Goal: Information Seeking & Learning: Learn about a topic

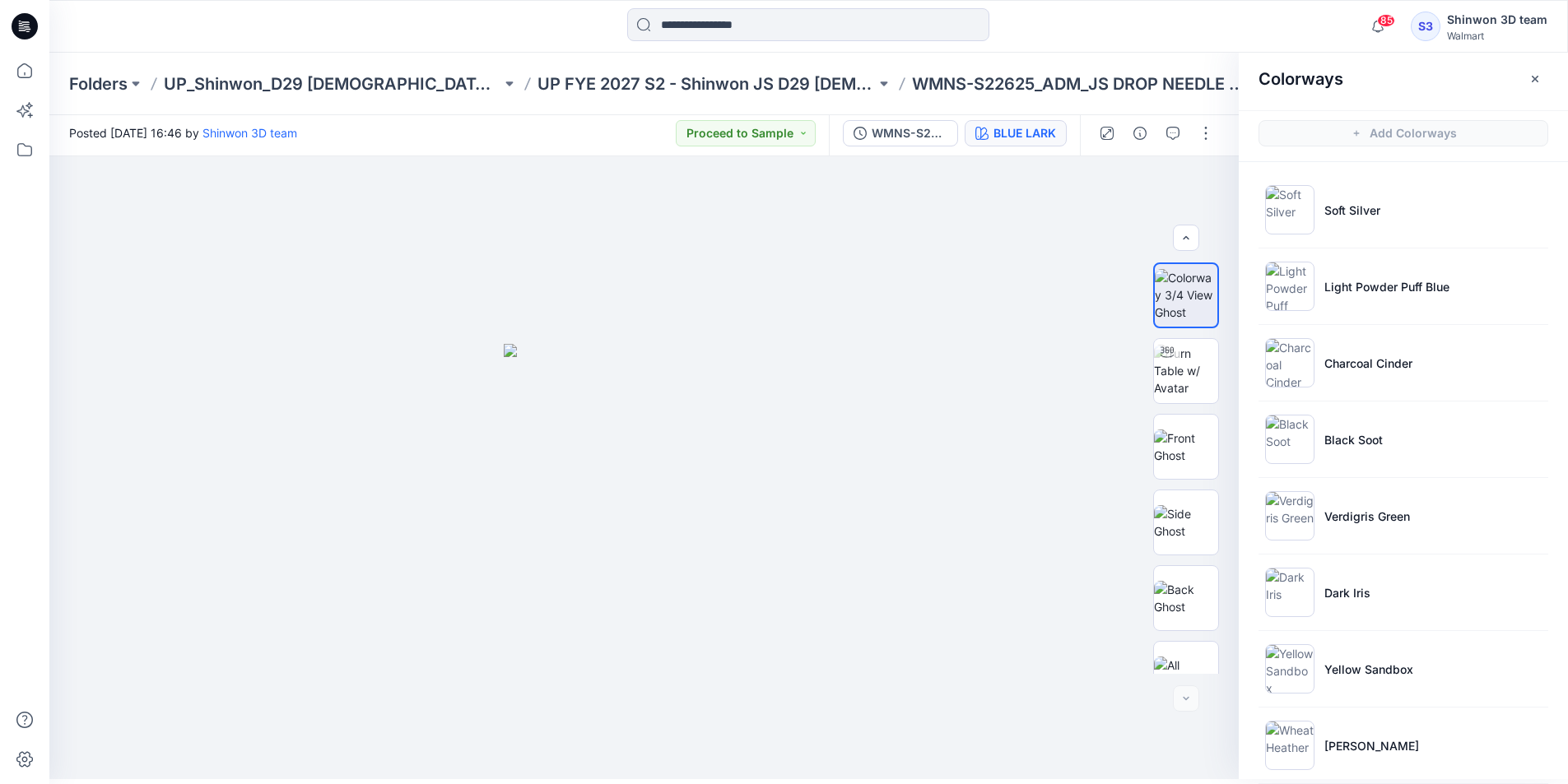
scroll to position [176, 0]
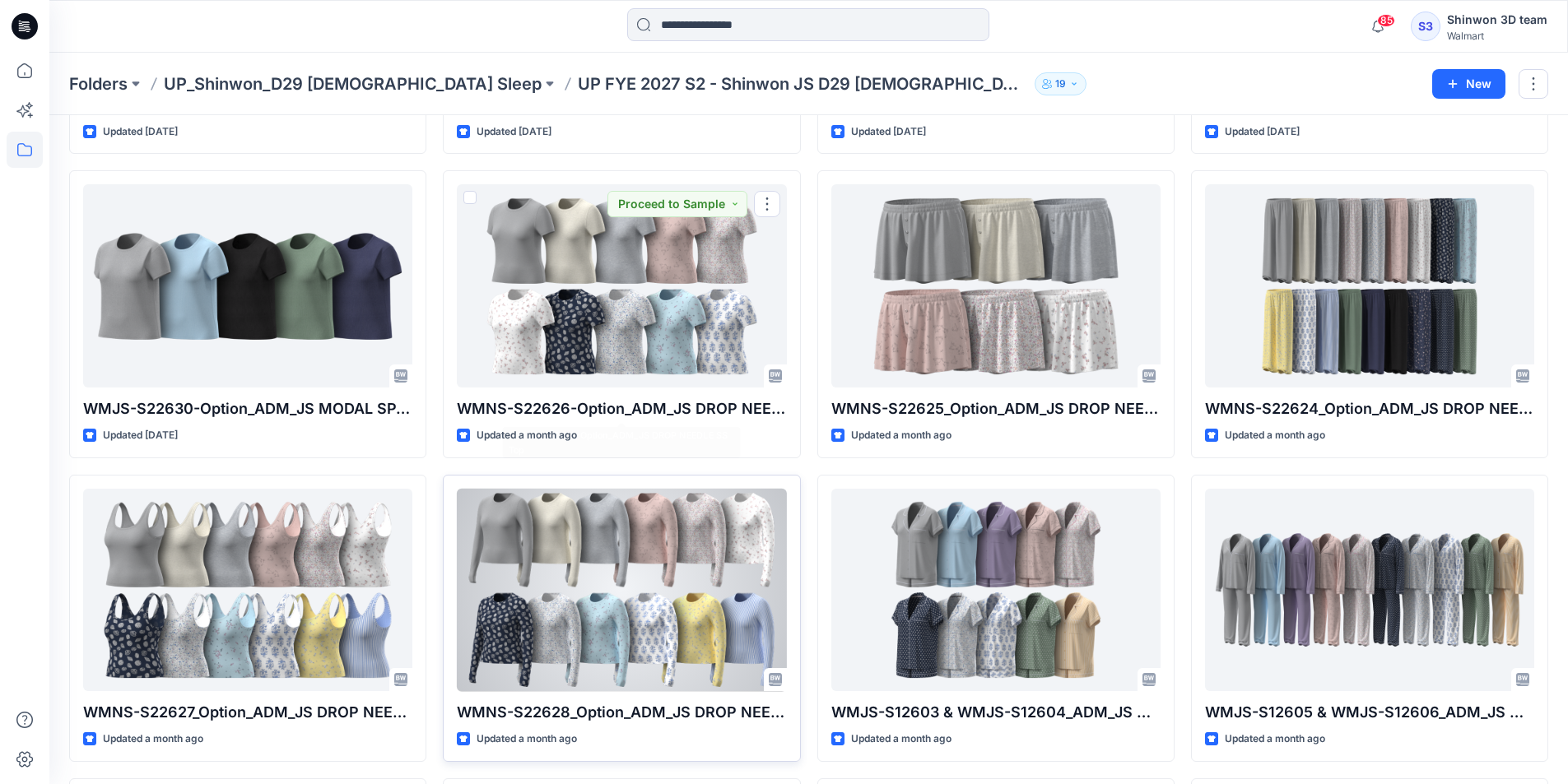
scroll to position [950, 0]
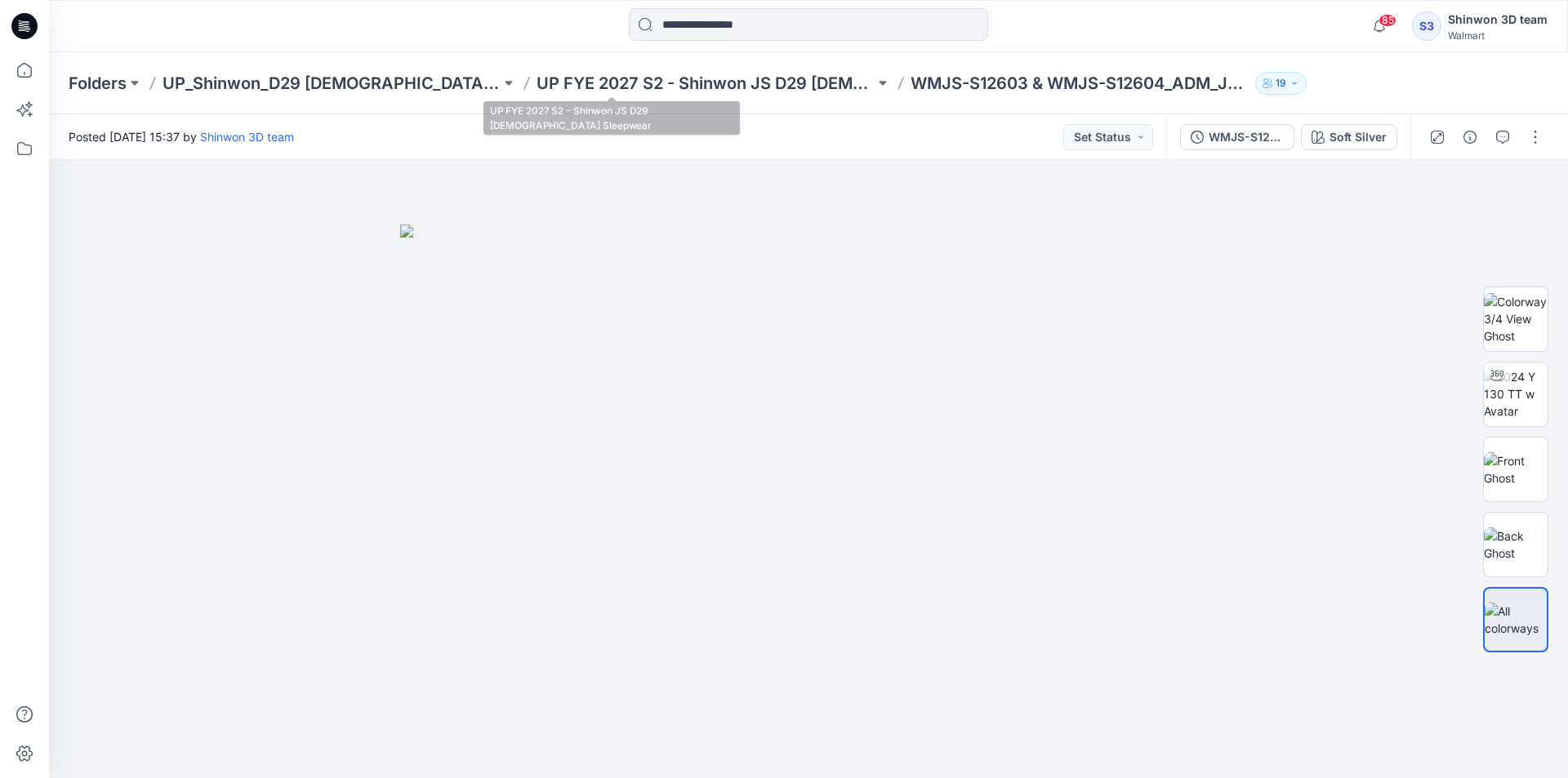
click at [722, 62] on div "Folders UP_Shinwon_D29 Ladies Sleep UP FYE 2027 S2 - Shinwon JS D29 Ladies Slee…" at bounding box center [809, 83] width 1520 height 62
drag, startPoint x: 732, startPoint y: 78, endPoint x: 883, endPoint y: 6, distance: 167.3
click at [733, 78] on p "UP FYE 2027 S2 - Shinwon JS D29 [DEMOGRAPHIC_DATA] Sleepwear" at bounding box center [706, 83] width 338 height 23
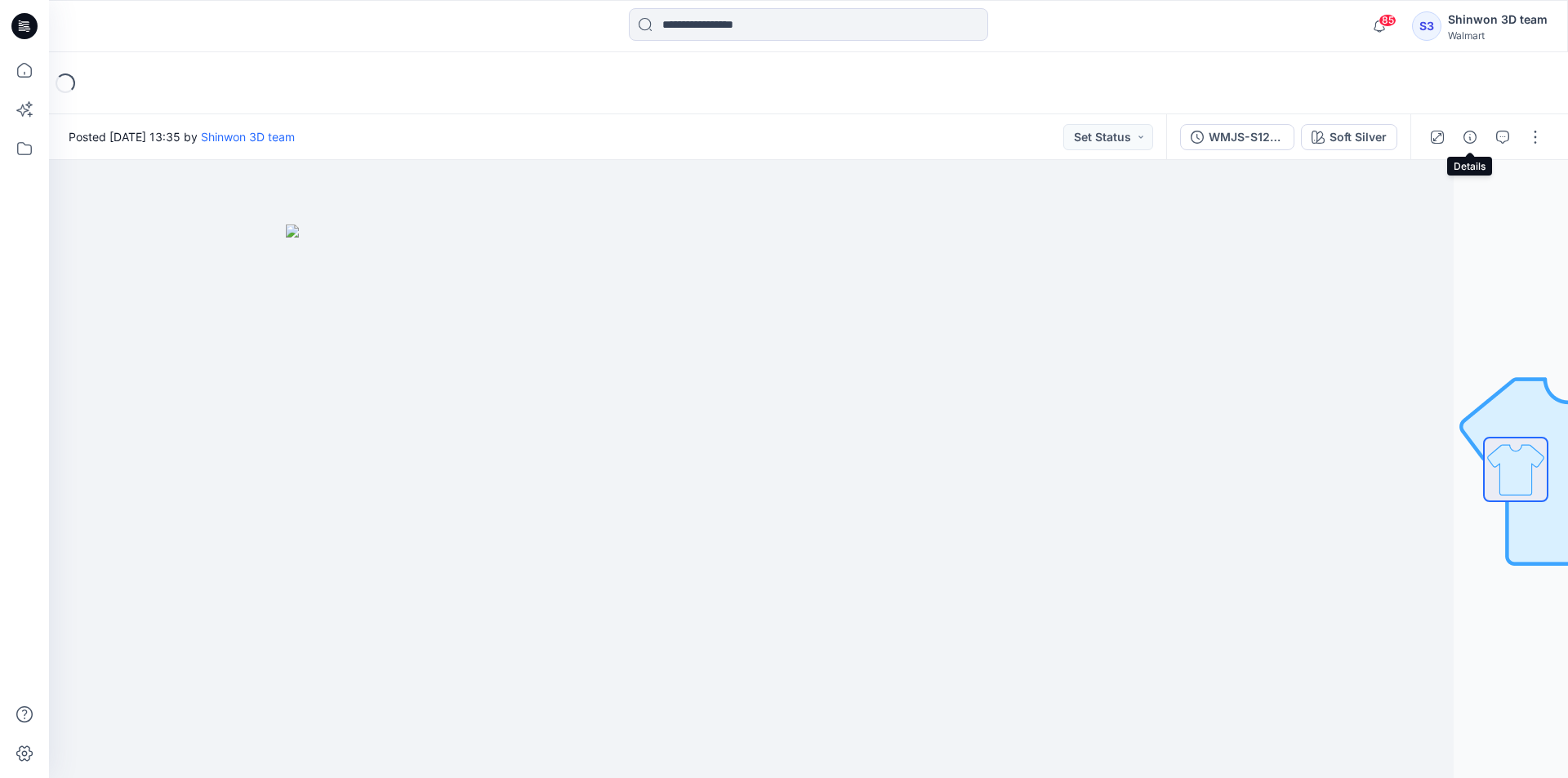
click at [1468, 129] on button "button" at bounding box center [1470, 137] width 26 height 26
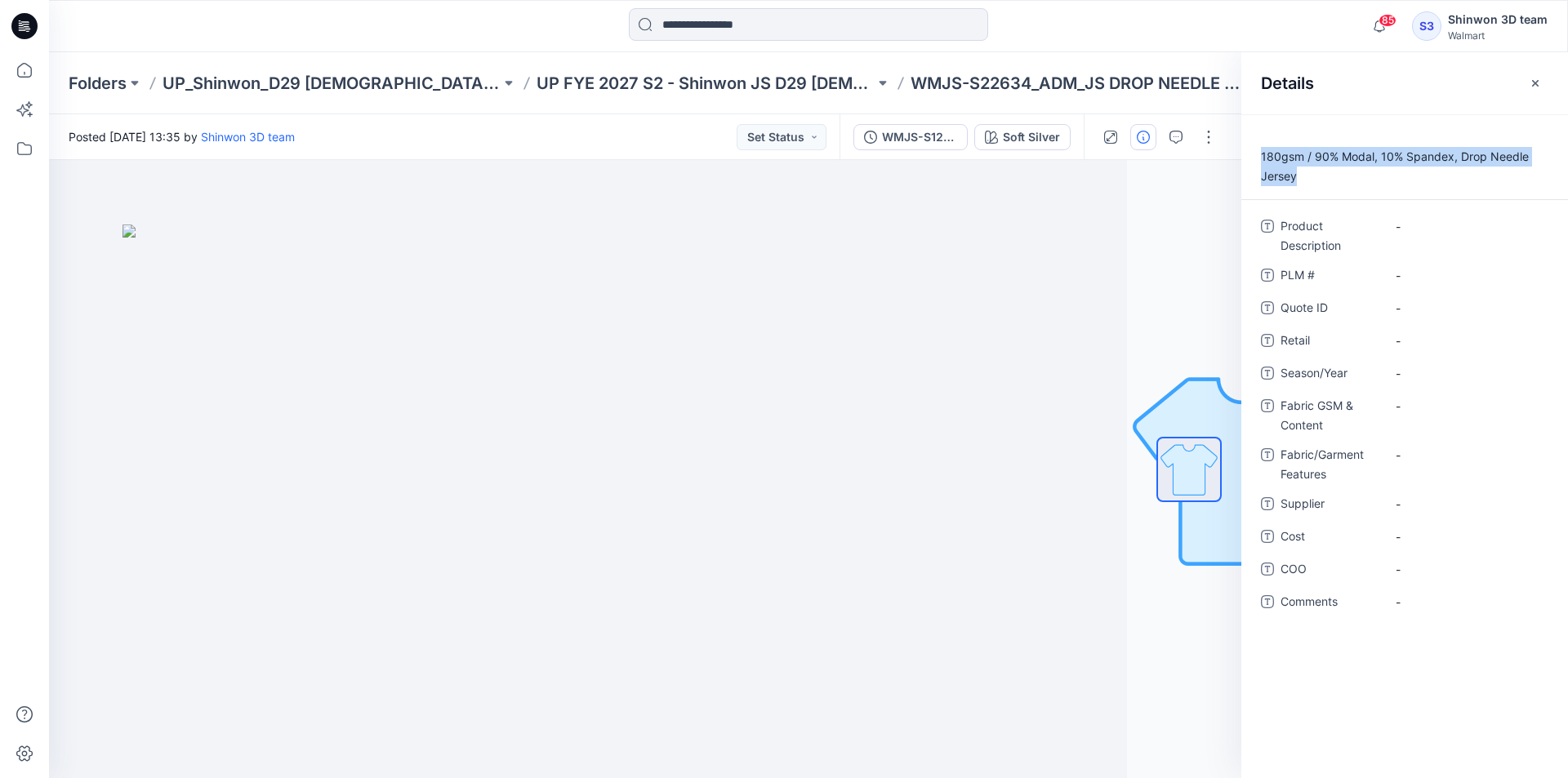
drag, startPoint x: 1314, startPoint y: 174, endPoint x: 1263, endPoint y: 161, distance: 52.6
click at [1263, 161] on p "180gsm / 90% Modal, 10% Spandex, Drop Needle Jersey" at bounding box center [1405, 167] width 326 height 39
copy p "180gsm / 90% Modal, 10% Spandex, Drop Needle Jersey"
click at [1418, 405] on Content "-" at bounding box center [1466, 406] width 142 height 17
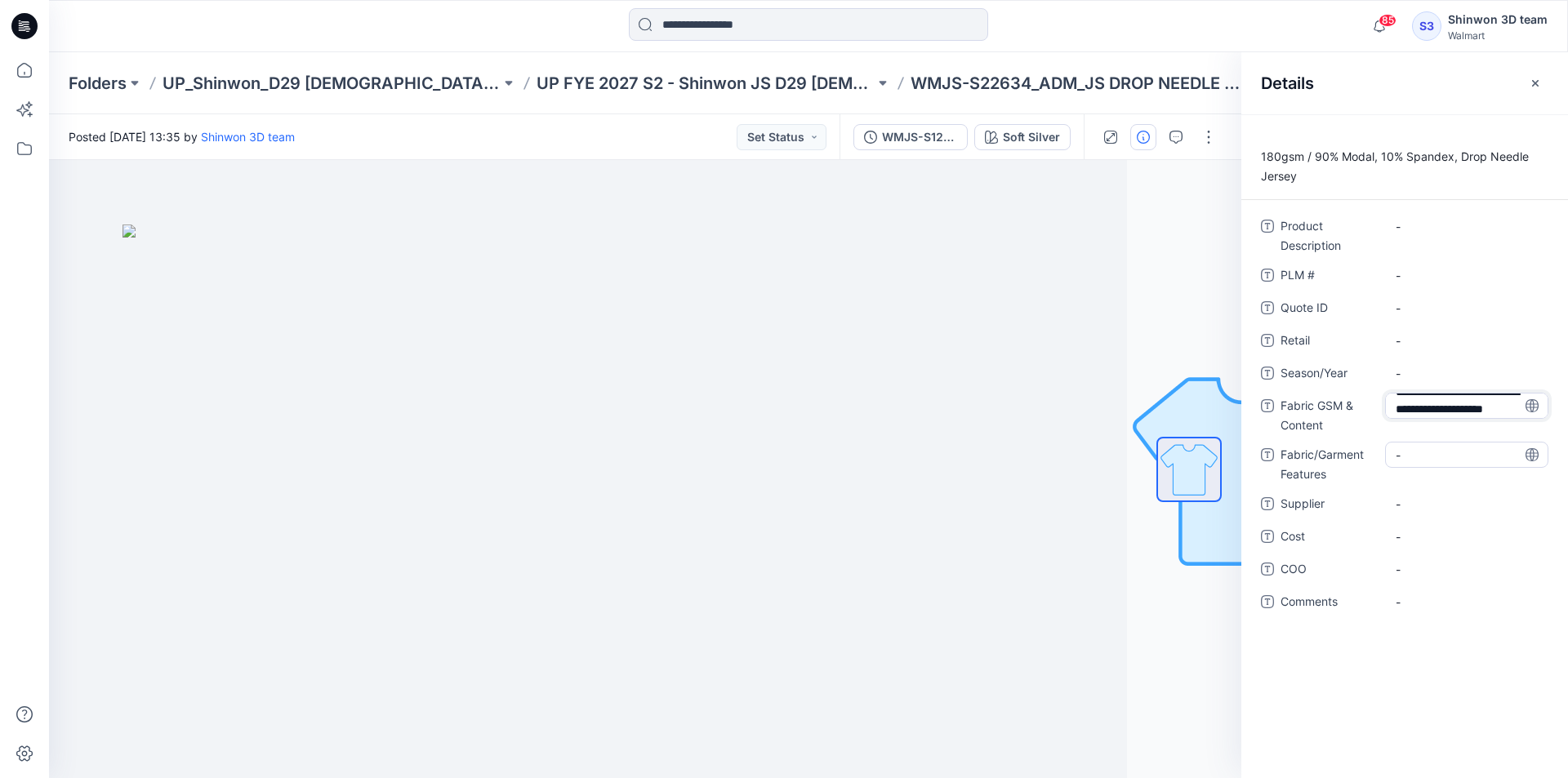
click at [1417, 457] on Features "-" at bounding box center [1466, 455] width 142 height 17
drag, startPoint x: 1477, startPoint y: 459, endPoint x: 1341, endPoint y: 418, distance: 142.0
click at [1341, 418] on div "**********" at bounding box center [1405, 430] width 287 height 432
type textarea "**********"
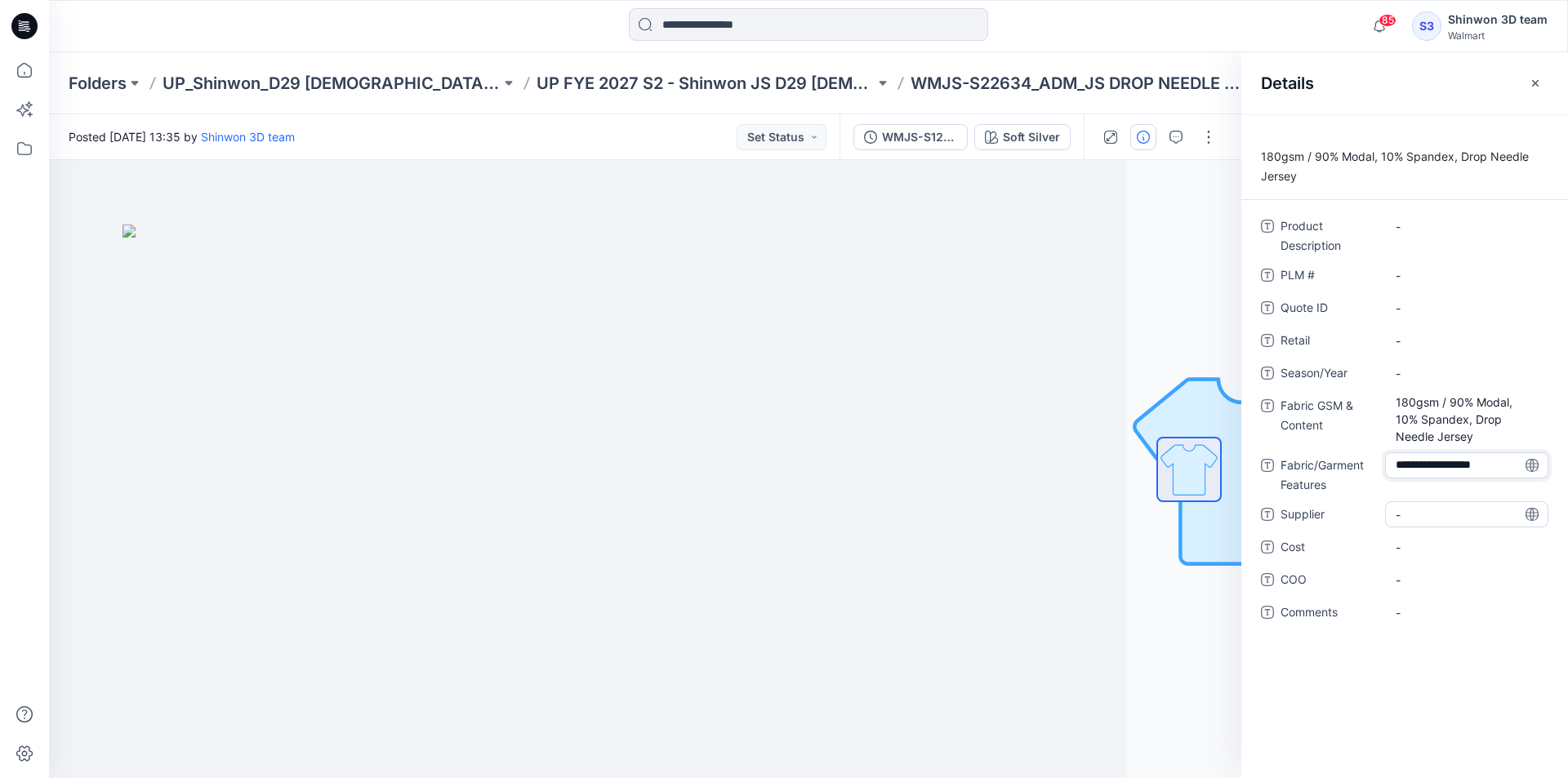
click at [1424, 519] on span "-" at bounding box center [1466, 514] width 142 height 17
type textarea "*******"
click at [1328, 392] on div "Fabric GSM & Content 180gsm / 90% Modal, 10% Spandex, Drop Needle Jersey" at bounding box center [1405, 418] width 287 height 53
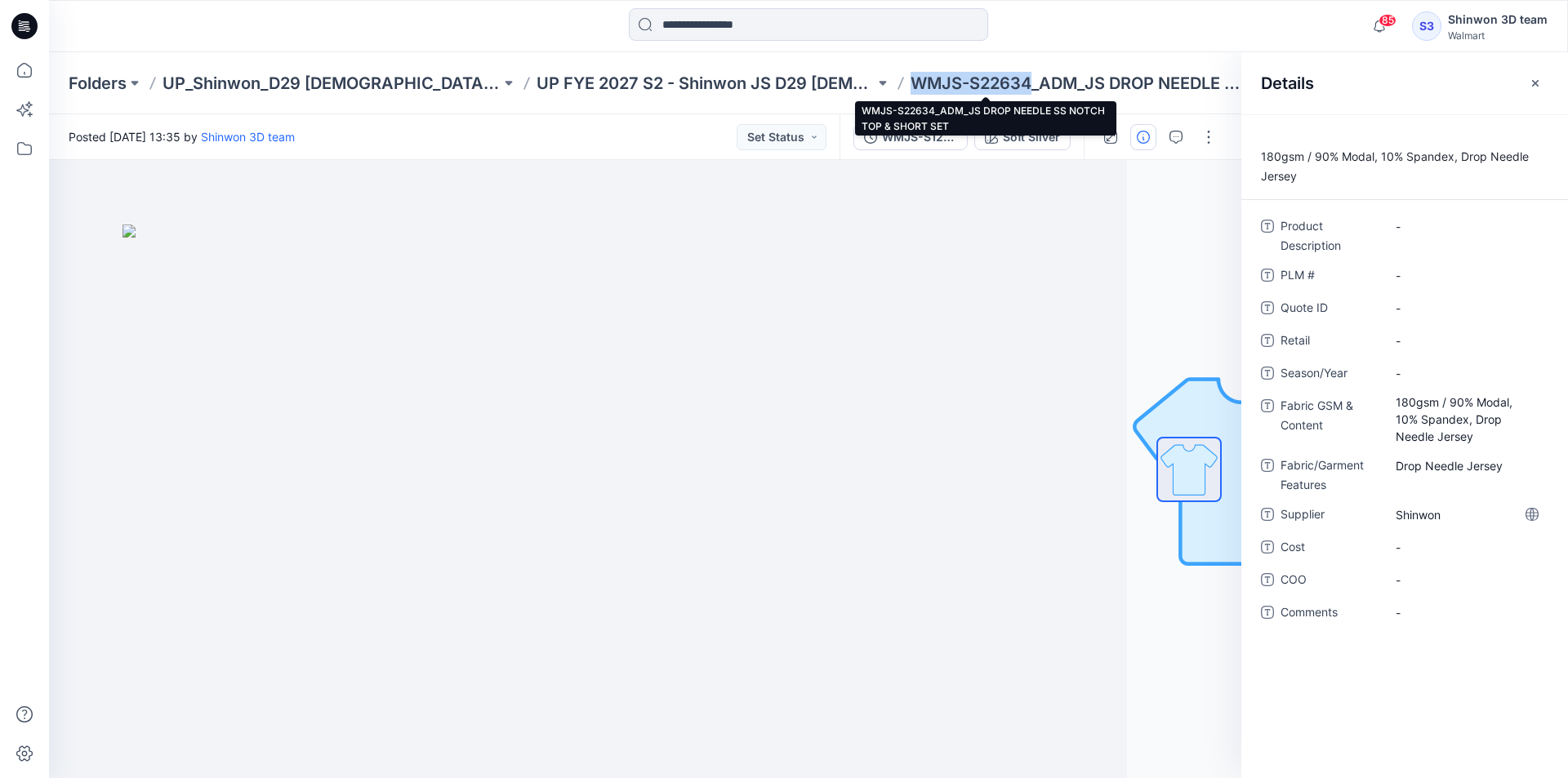
drag, startPoint x: 933, startPoint y: 81, endPoint x: 821, endPoint y: 76, distance: 112.1
click at [911, 76] on p "WMJS-S22634_ADM_JS DROP NEEDLE SS NOTCH TOP & SHORT SET" at bounding box center [1080, 83] width 338 height 23
copy p "WMJS-S22634"
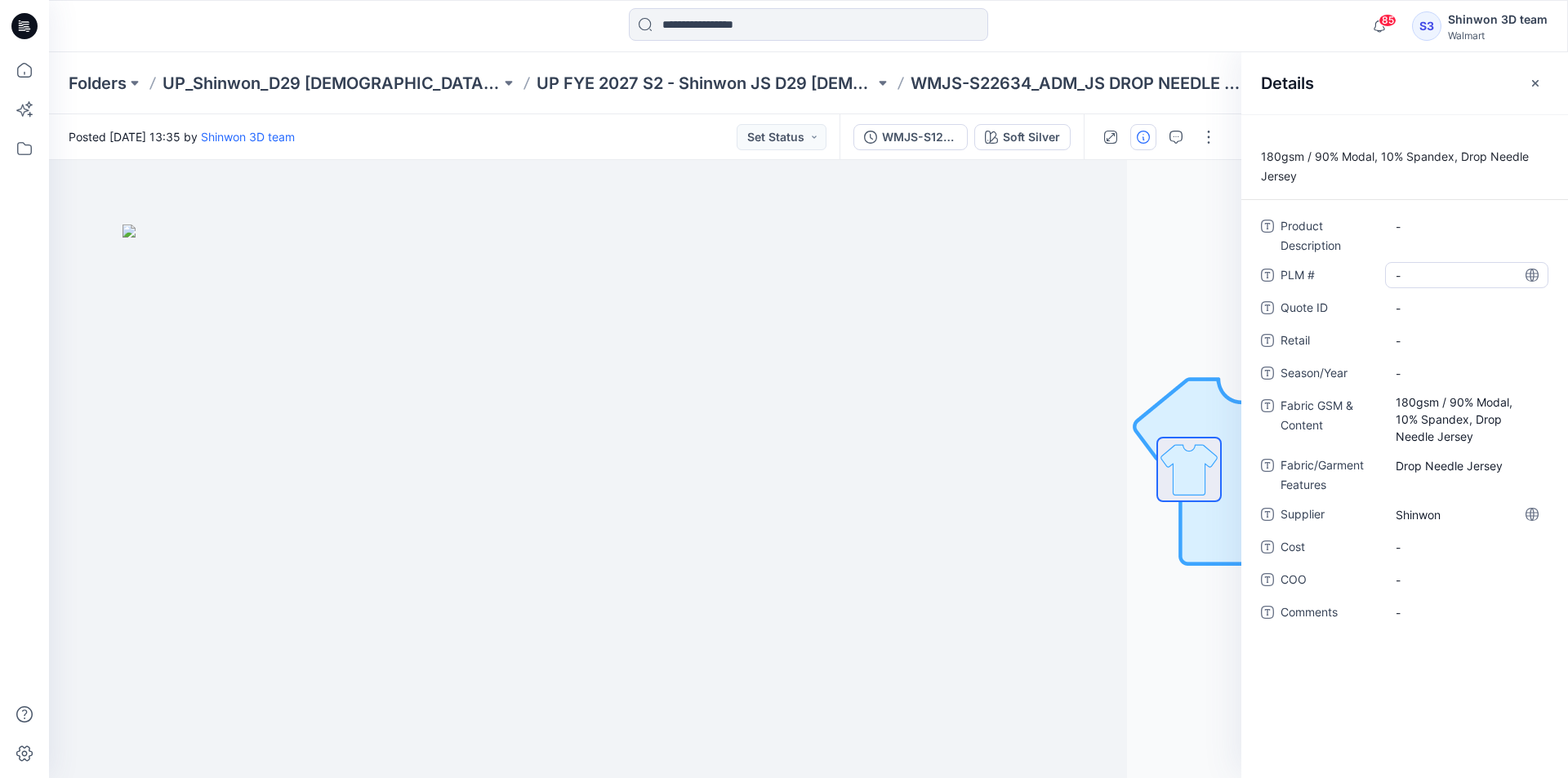
click at [1443, 267] on \ "-" at bounding box center [1466, 276] width 142 height 17
click at [1409, 333] on span "-" at bounding box center [1466, 341] width 142 height 17
click at [1418, 366] on span "-" at bounding box center [1466, 374] width 142 height 17
type textarea "**********"
click at [1414, 230] on Description "-" at bounding box center [1466, 226] width 142 height 17
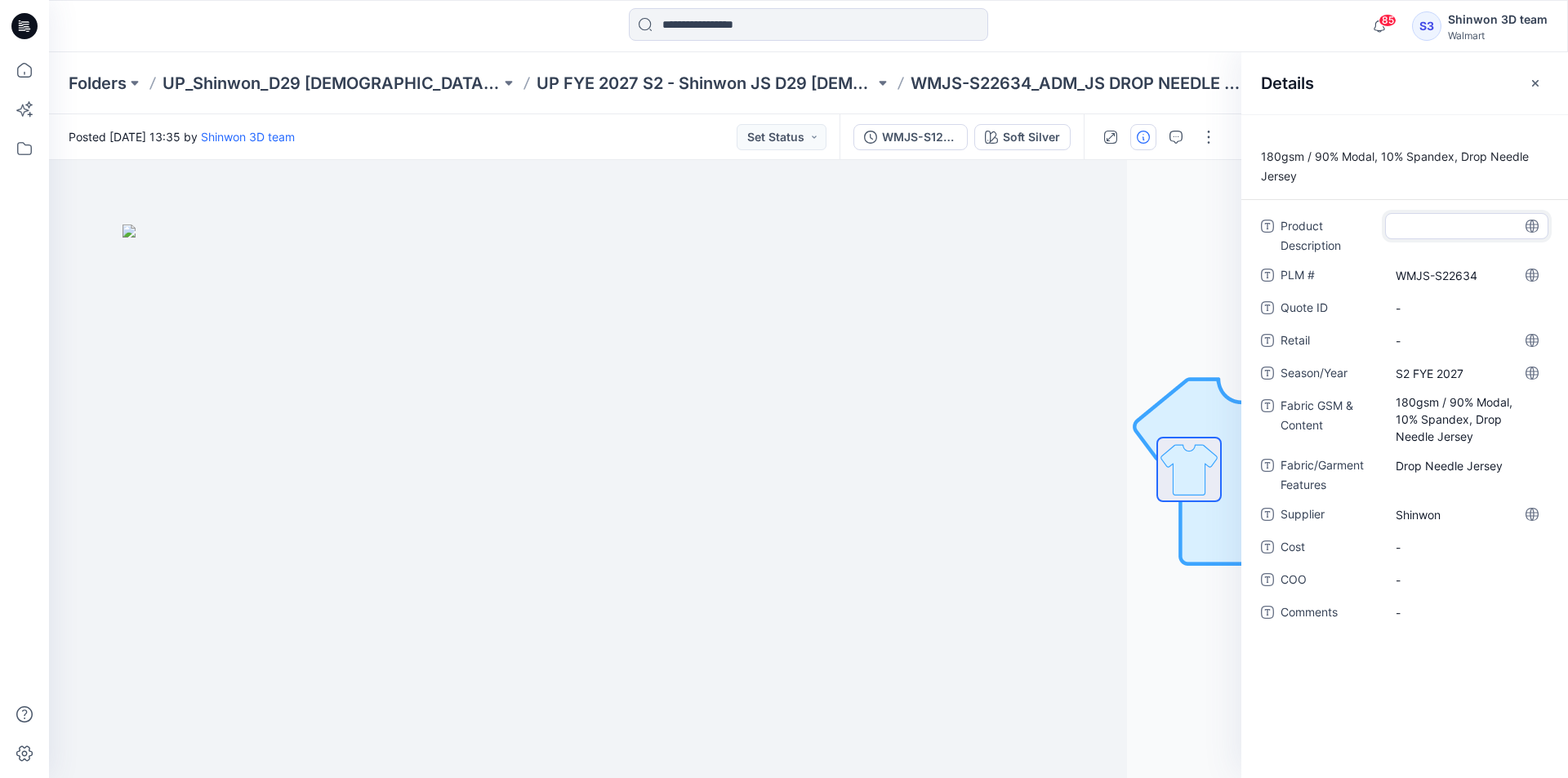
type textarea "**********"
drag, startPoint x: 1357, startPoint y: 236, endPoint x: 1352, endPoint y: 219, distance: 17.7
click at [1356, 235] on span "Product Description" at bounding box center [1329, 236] width 98 height 39
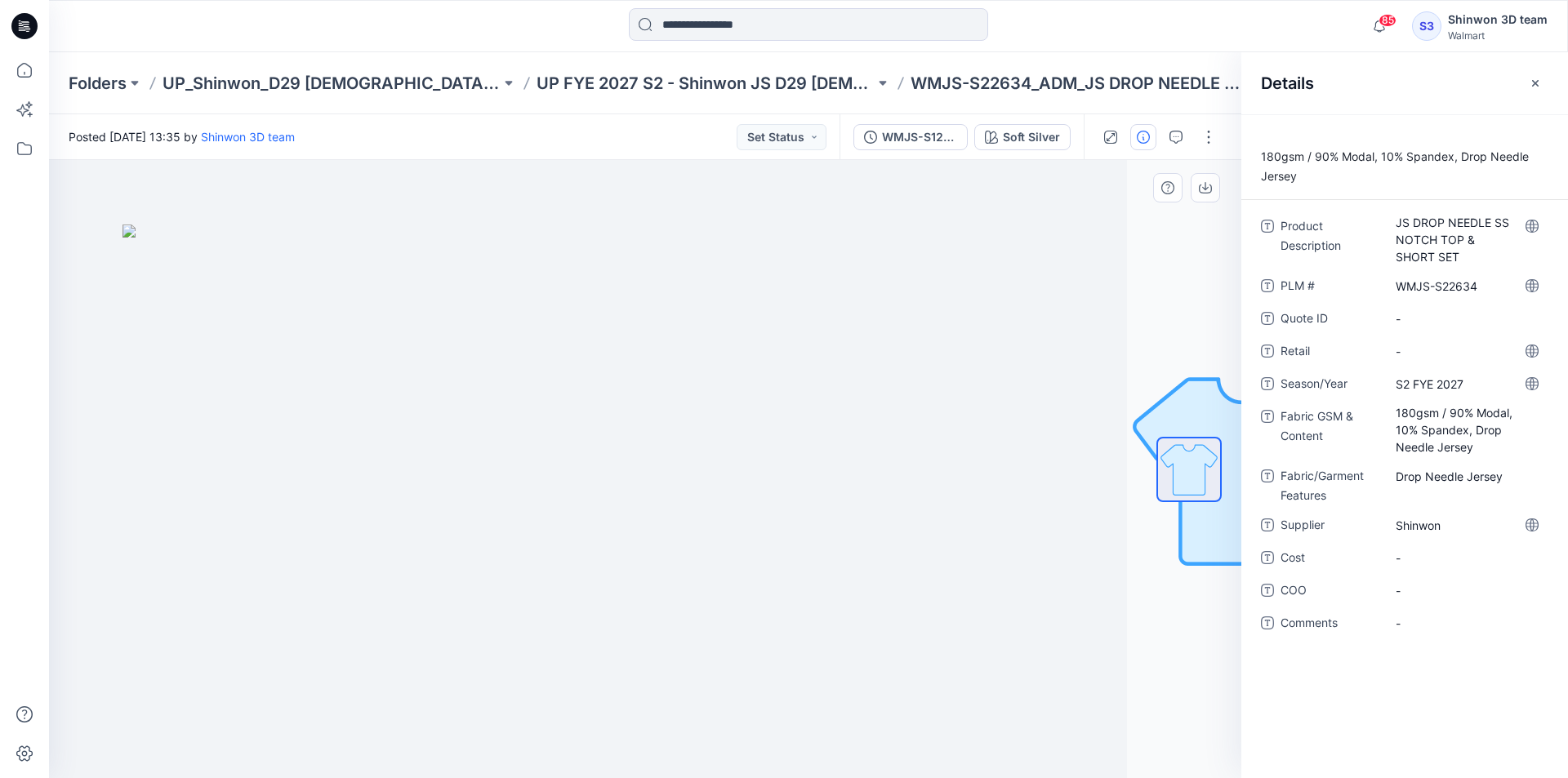
click at [823, 280] on img at bounding box center [530, 501] width 817 height 554
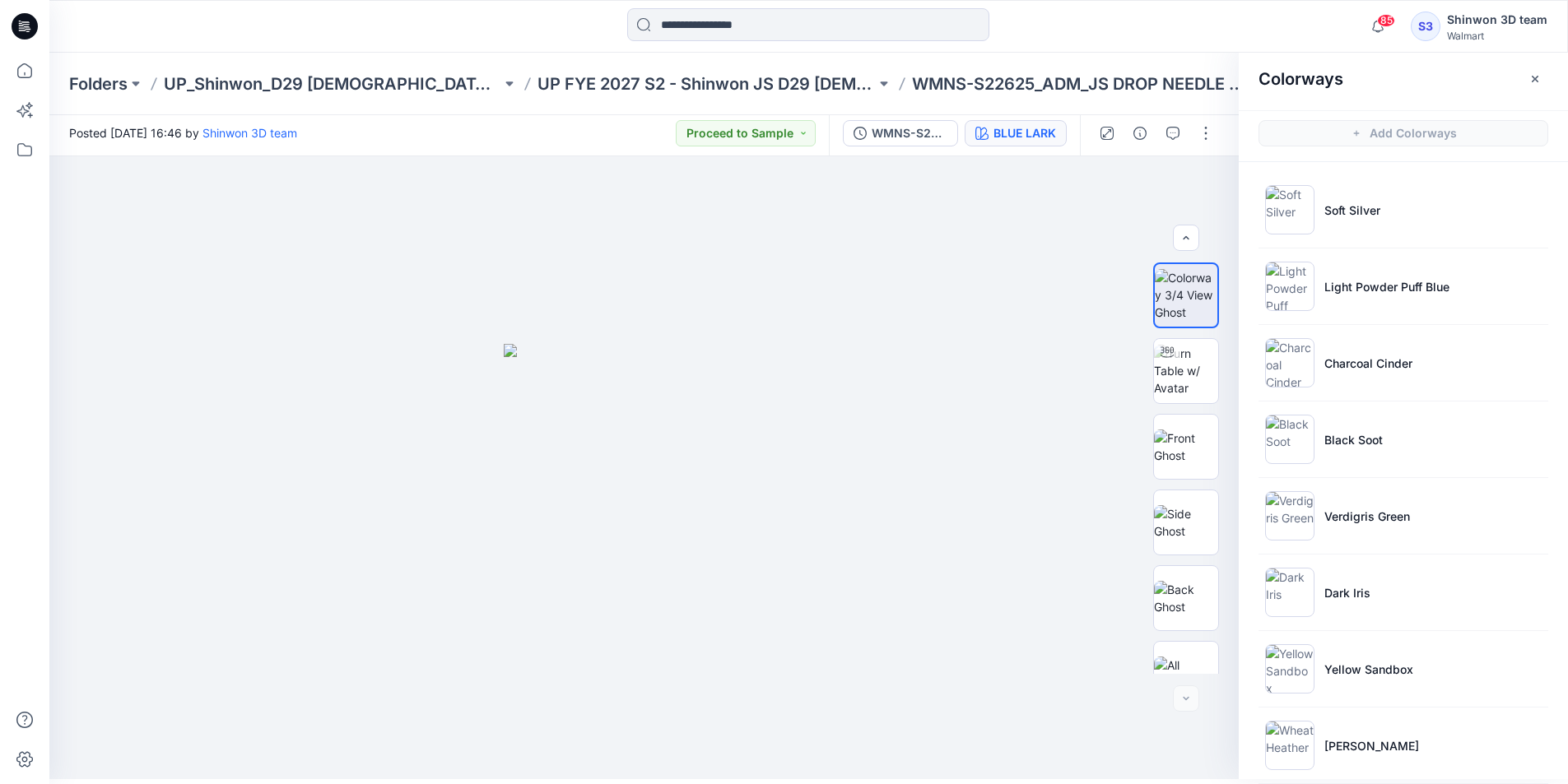
scroll to position [176, 0]
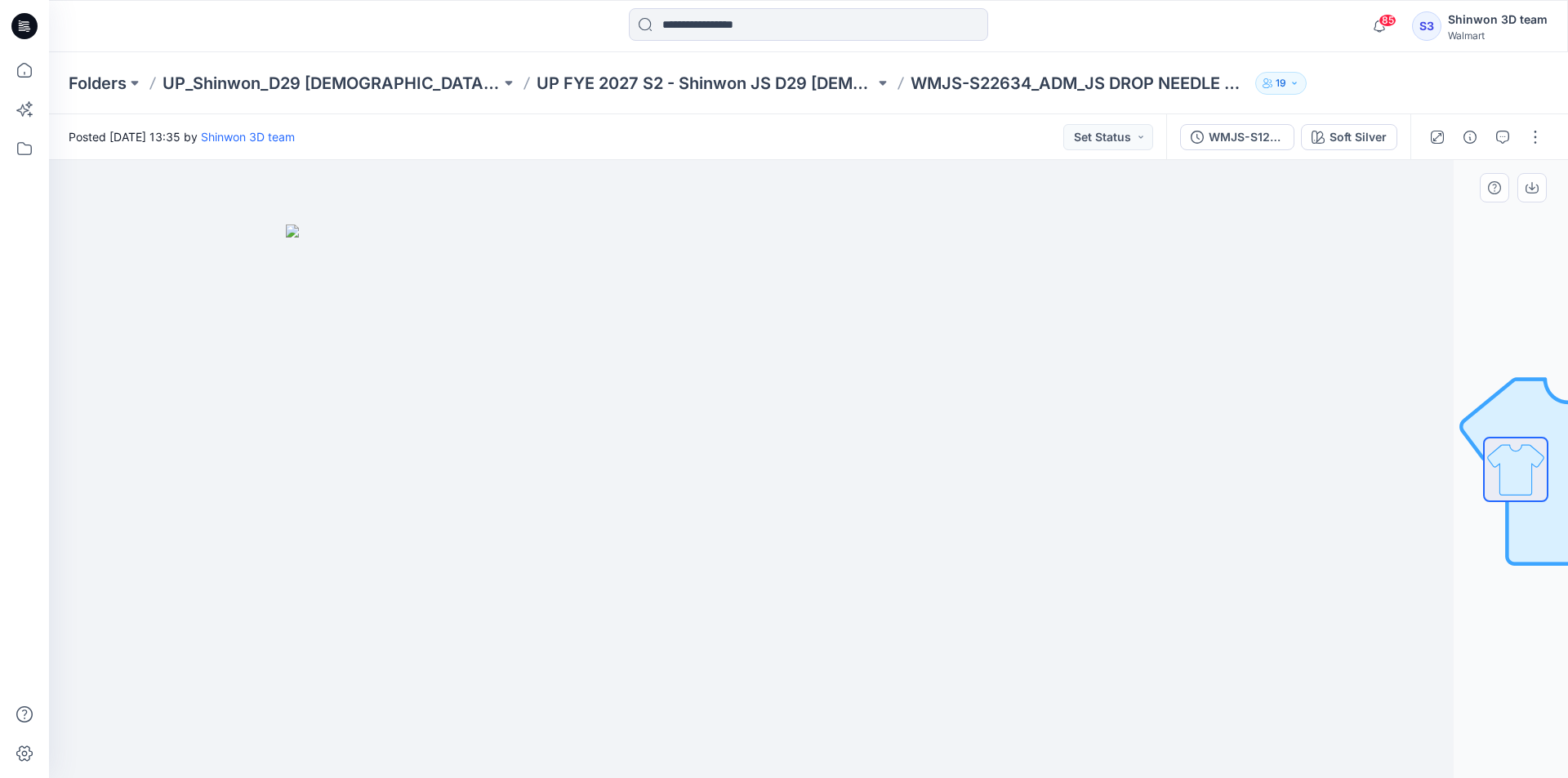
drag, startPoint x: 386, startPoint y: 724, endPoint x: 408, endPoint y: 740, distance: 27.2
click at [387, 724] on div at bounding box center [695, 469] width 1520 height 618
